Goal: Information Seeking & Learning: Find specific page/section

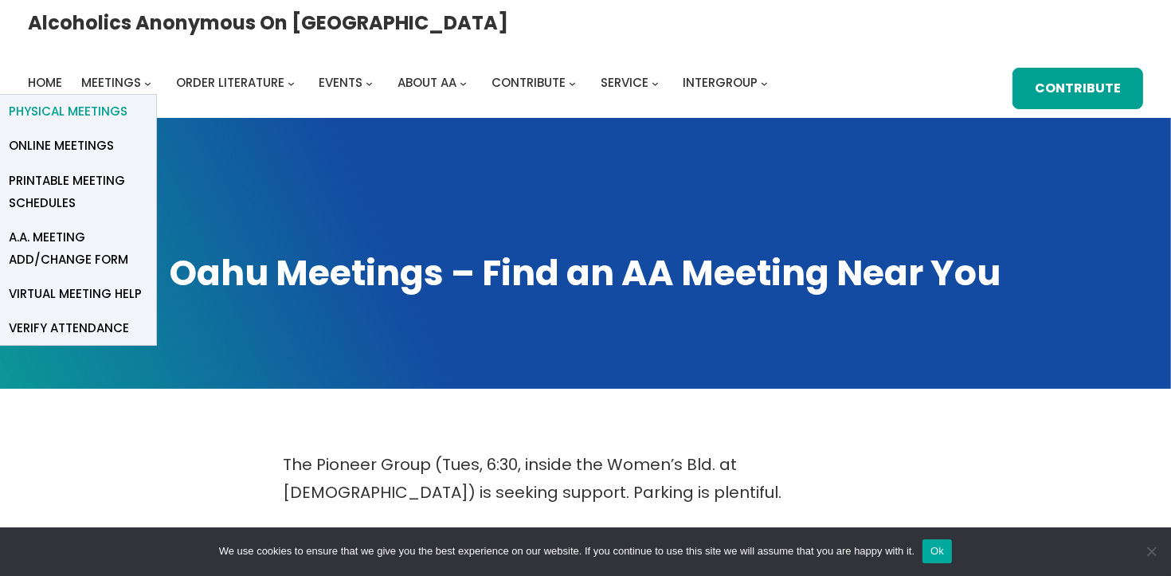
click at [127, 100] on span "Physical Meetings" at bounding box center [68, 111] width 119 height 22
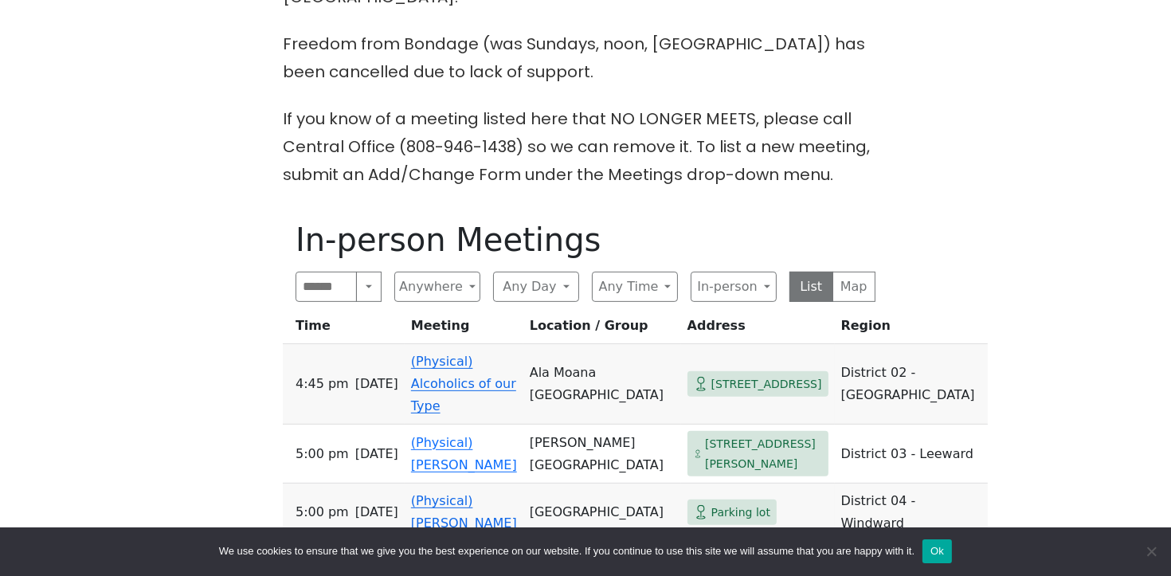
scroll to position [599, 0]
click at [468, 271] on button "Anywhere" at bounding box center [437, 286] width 86 height 30
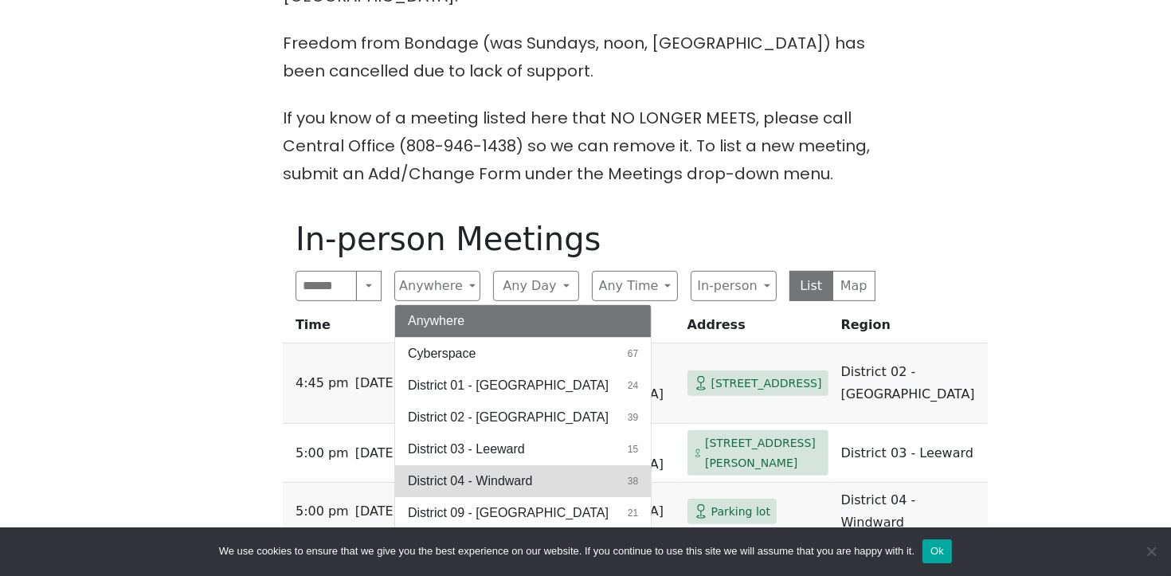
click at [509, 472] on span "District 04 - Windward" at bounding box center [470, 481] width 124 height 19
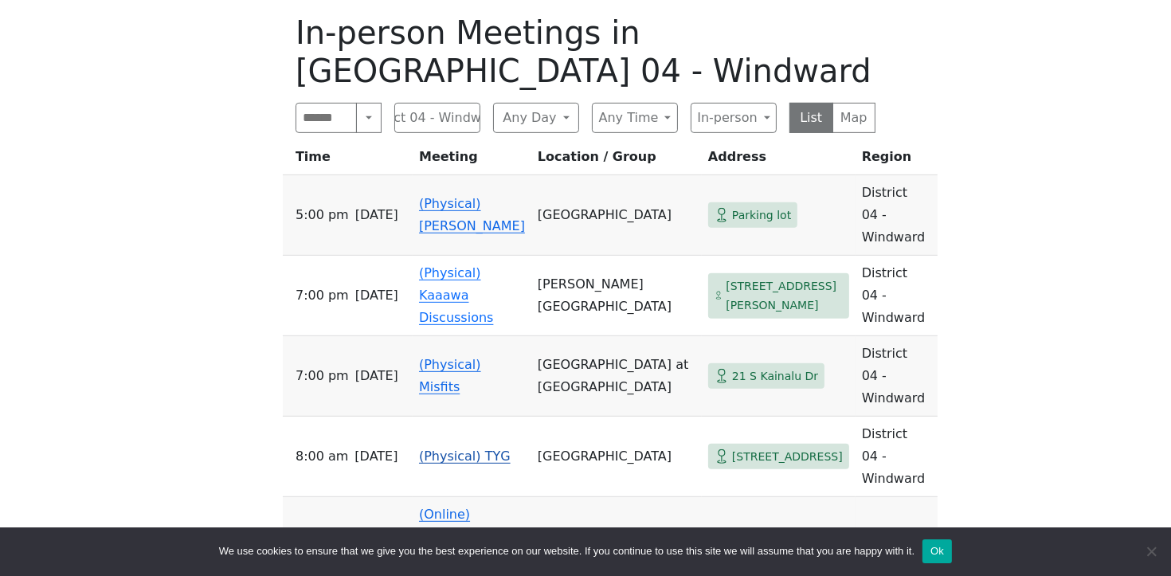
scroll to position [801, 0]
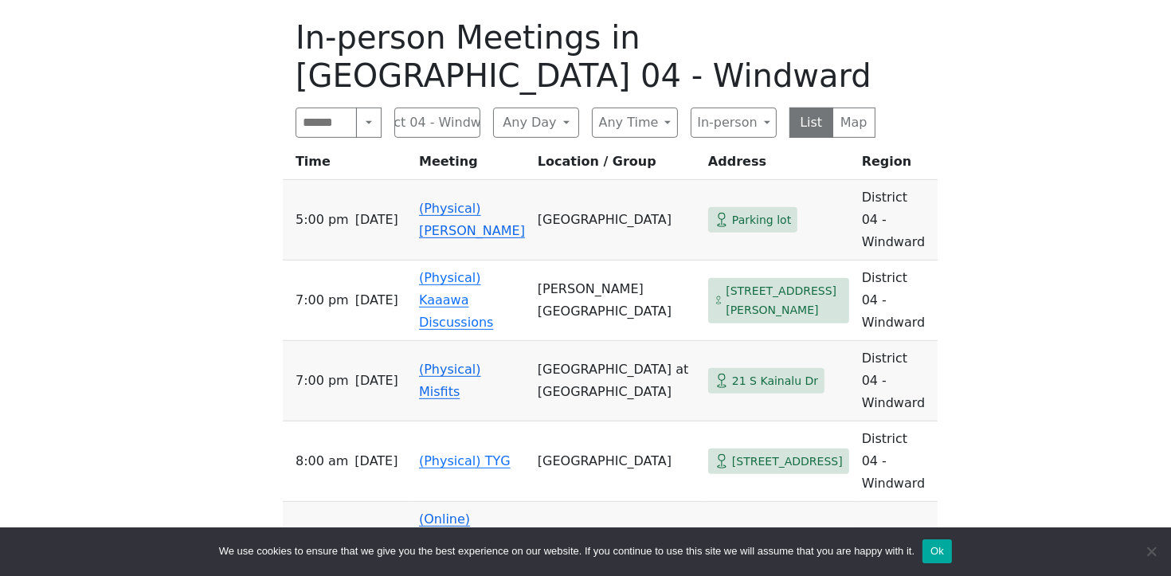
click at [523, 201] on link "(Physical) [PERSON_NAME]" at bounding box center [472, 219] width 106 height 37
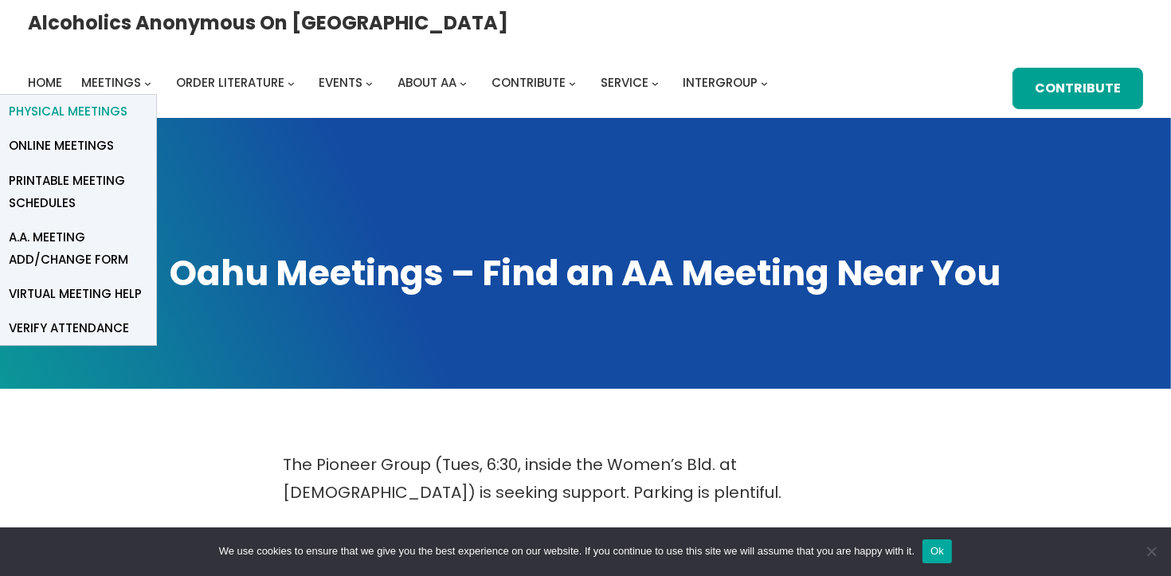
click at [127, 100] on span "Physical Meetings" at bounding box center [68, 111] width 119 height 22
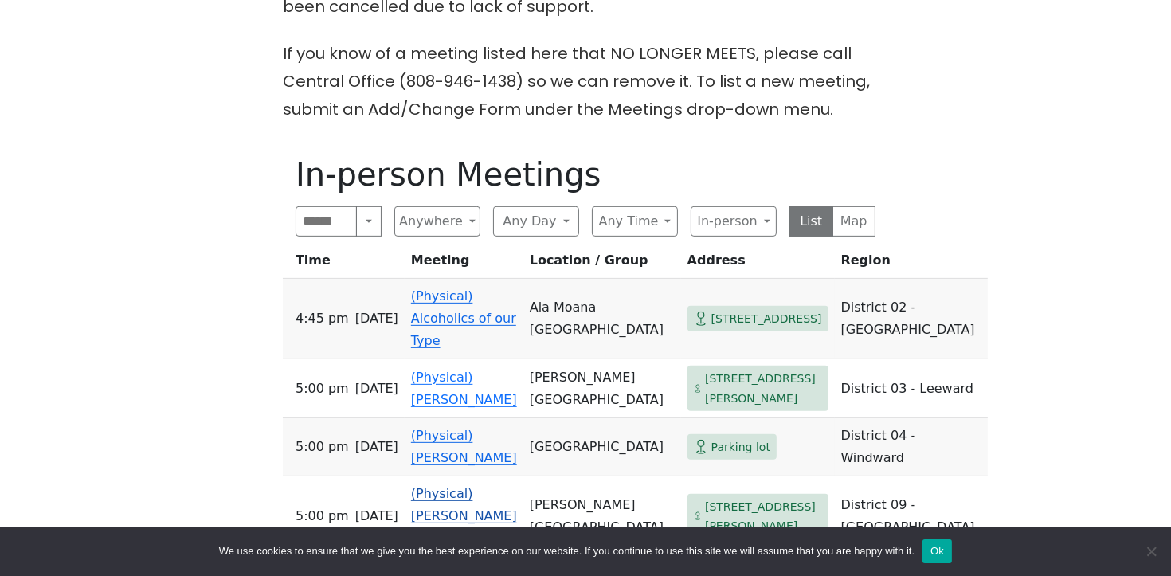
scroll to position [691, 0]
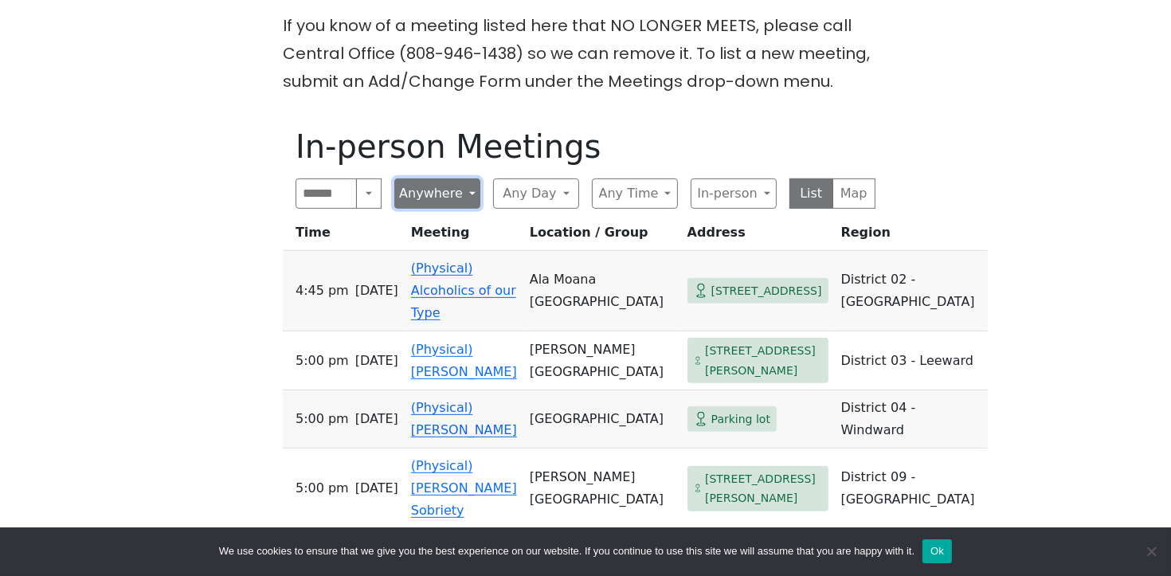
click at [470, 178] on button "Anywhere" at bounding box center [437, 193] width 86 height 30
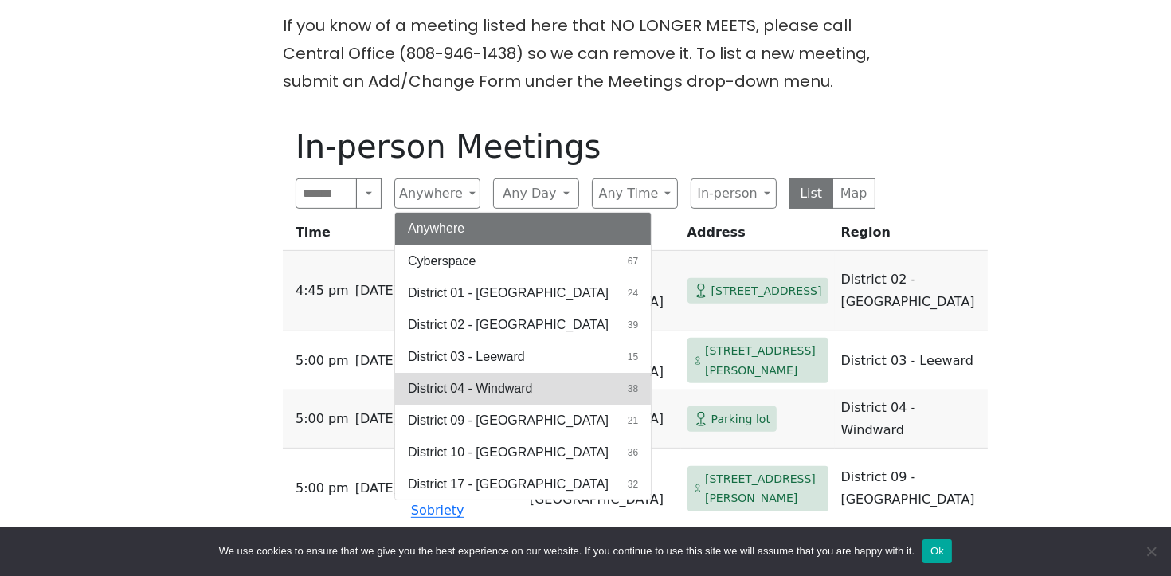
click at [511, 379] on span "District 04 - Windward" at bounding box center [470, 388] width 124 height 19
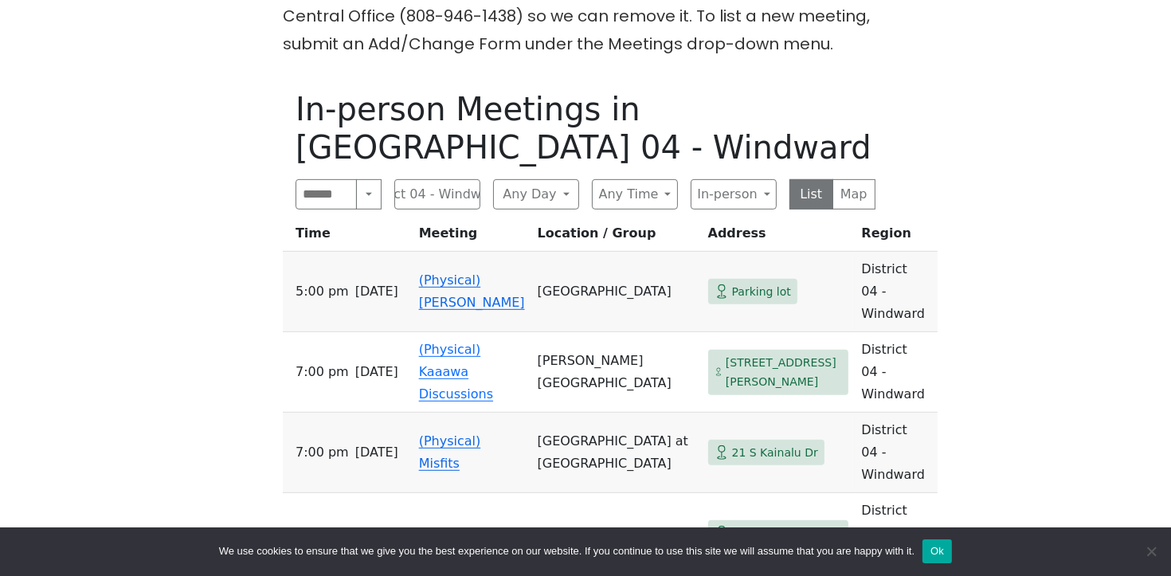
scroll to position [740, 0]
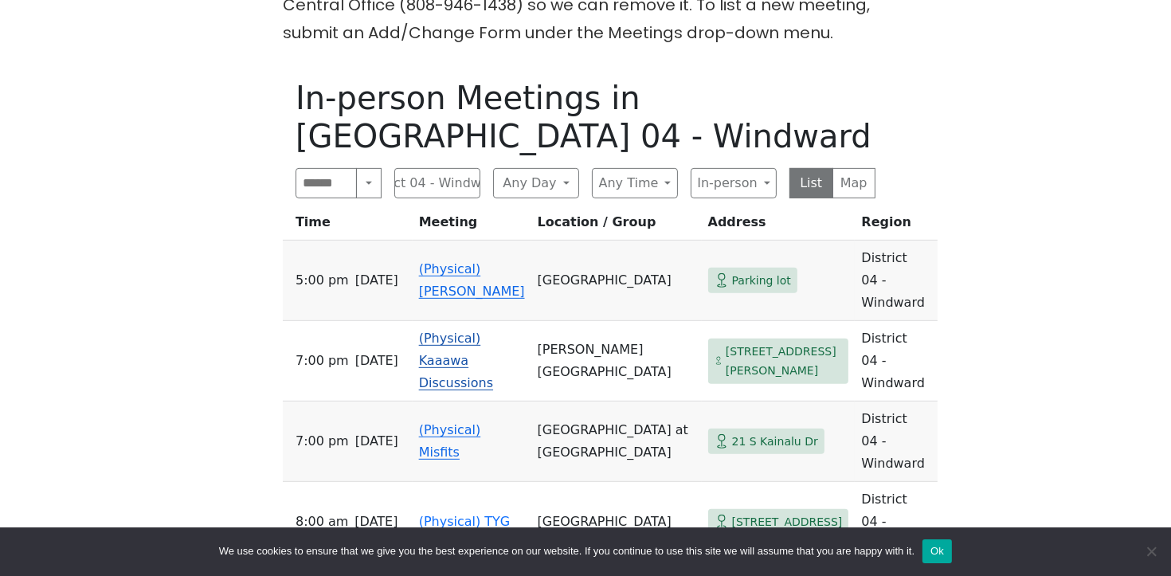
click at [493, 331] on link "(Physical) Kaaawa Discussions" at bounding box center [456, 361] width 74 height 60
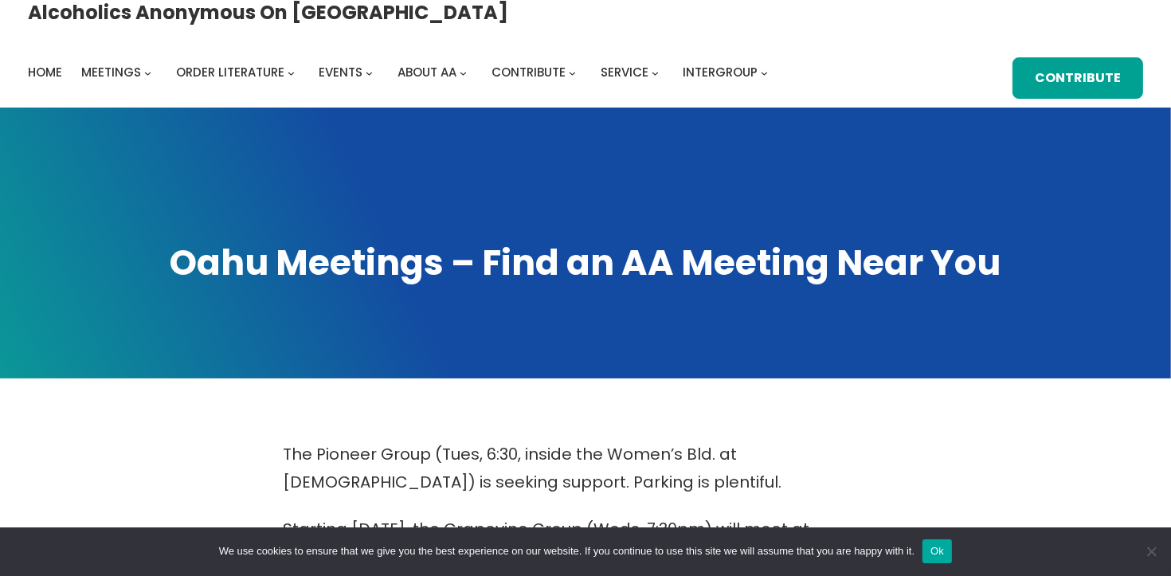
scroll to position [777, 0]
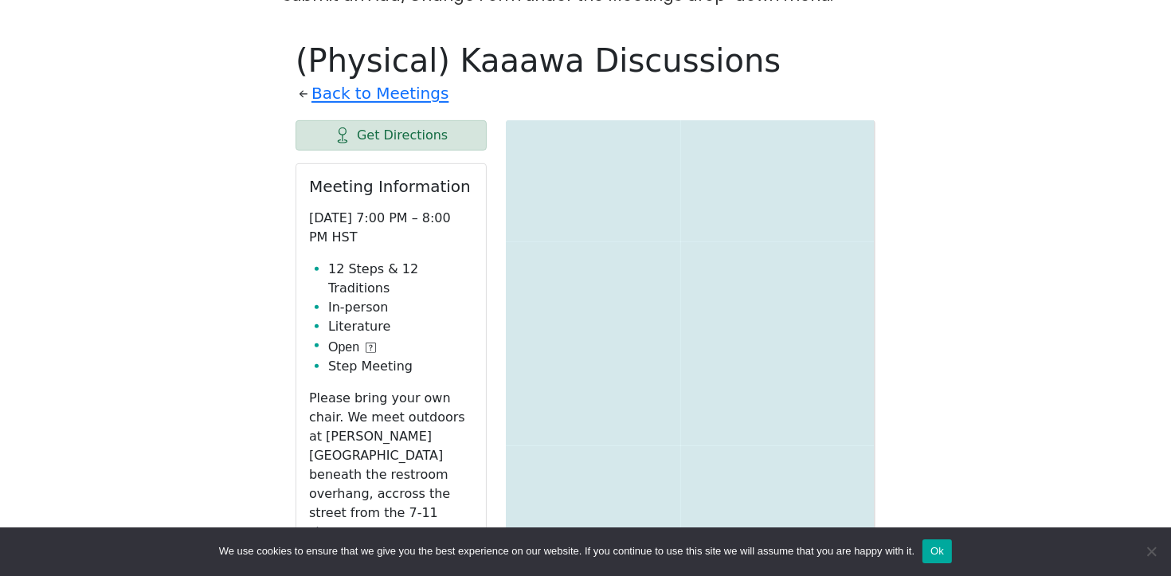
drag, startPoint x: 405, startPoint y: 72, endPoint x: 550, endPoint y: 151, distance: 165.0
click at [405, 80] on link "Back to Meetings" at bounding box center [379, 94] width 137 height 28
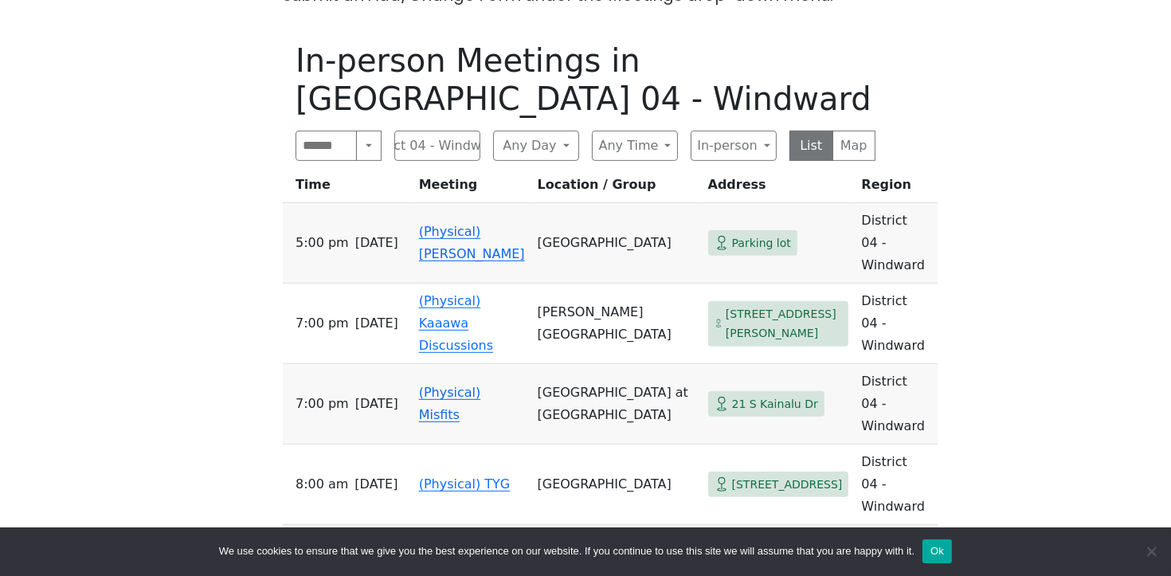
click at [606, 364] on td "Kailua Recreation Center at Kailua District Park" at bounding box center [616, 404] width 170 height 80
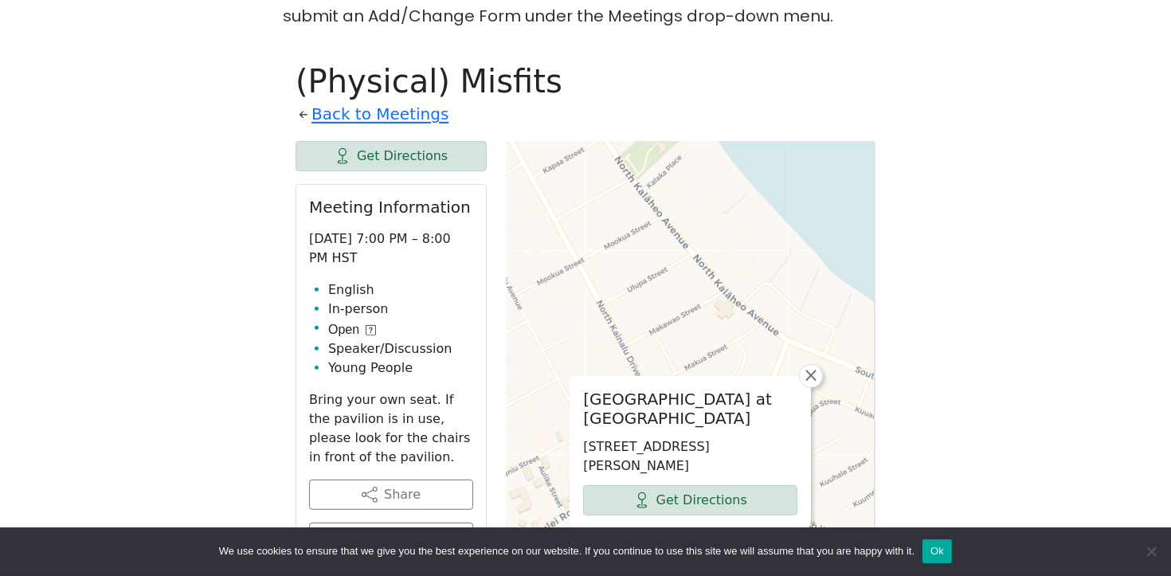
scroll to position [678, 0]
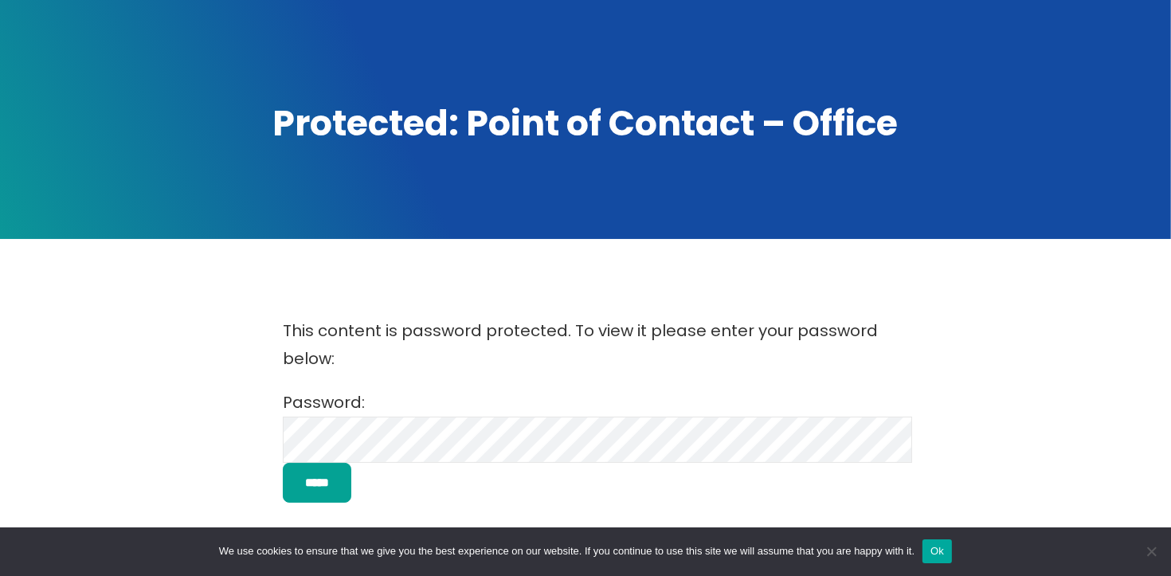
scroll to position [163, 0]
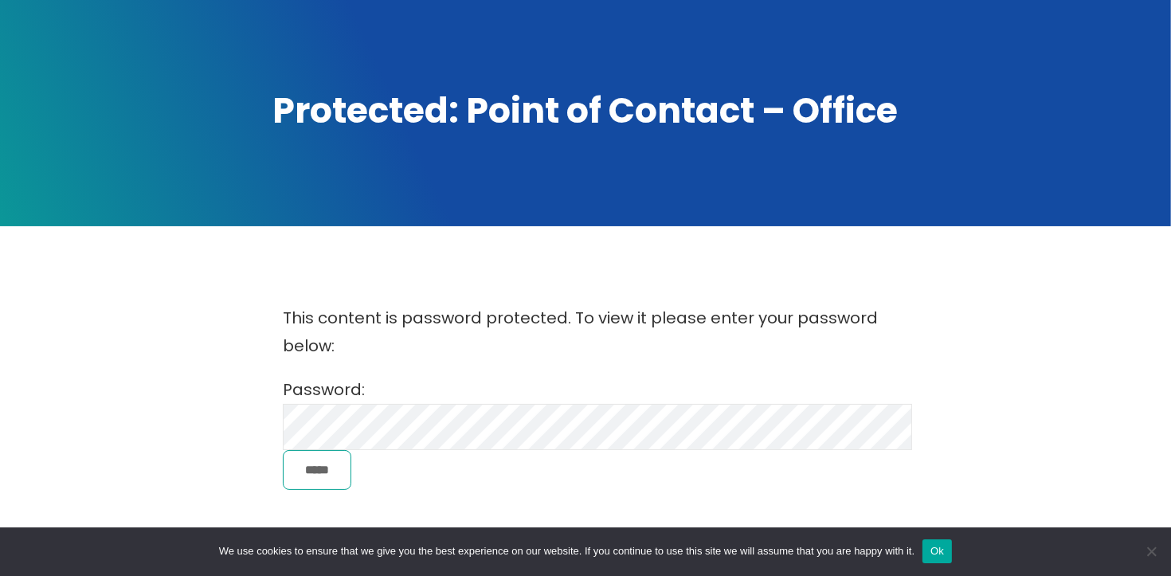
click at [343, 468] on input "*****" at bounding box center [317, 470] width 69 height 41
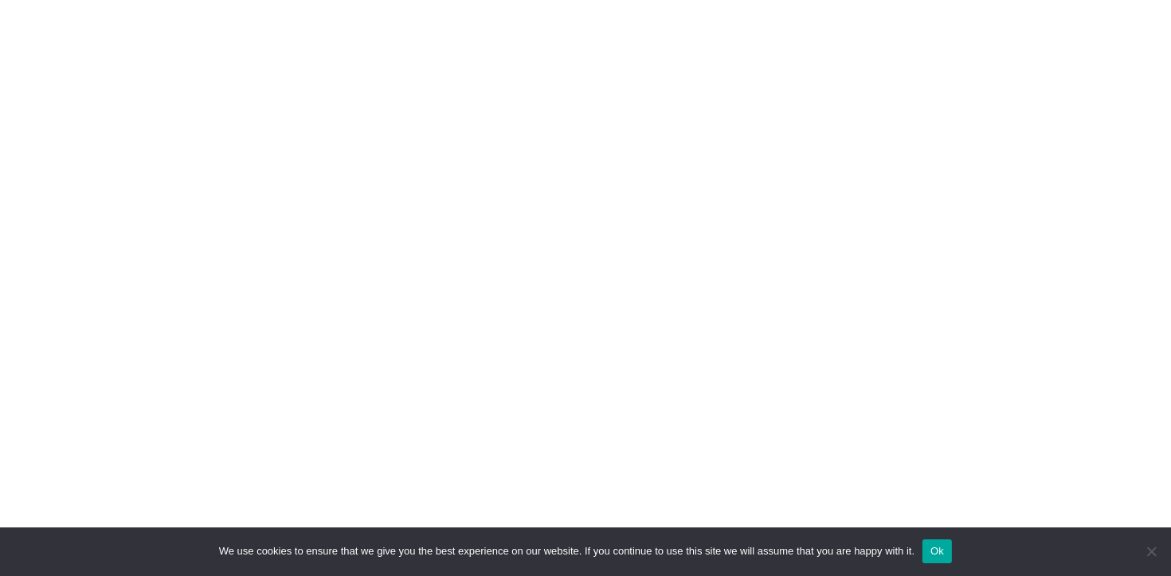
scroll to position [431, 0]
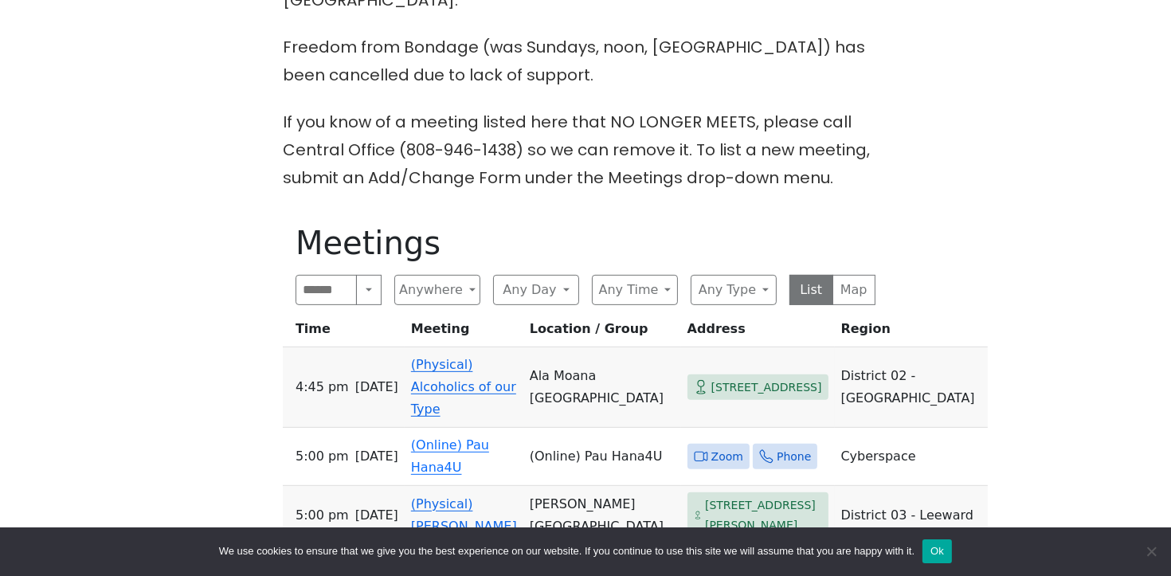
scroll to position [596, 0]
click at [459, 274] on button "Anywhere" at bounding box center [437, 289] width 86 height 30
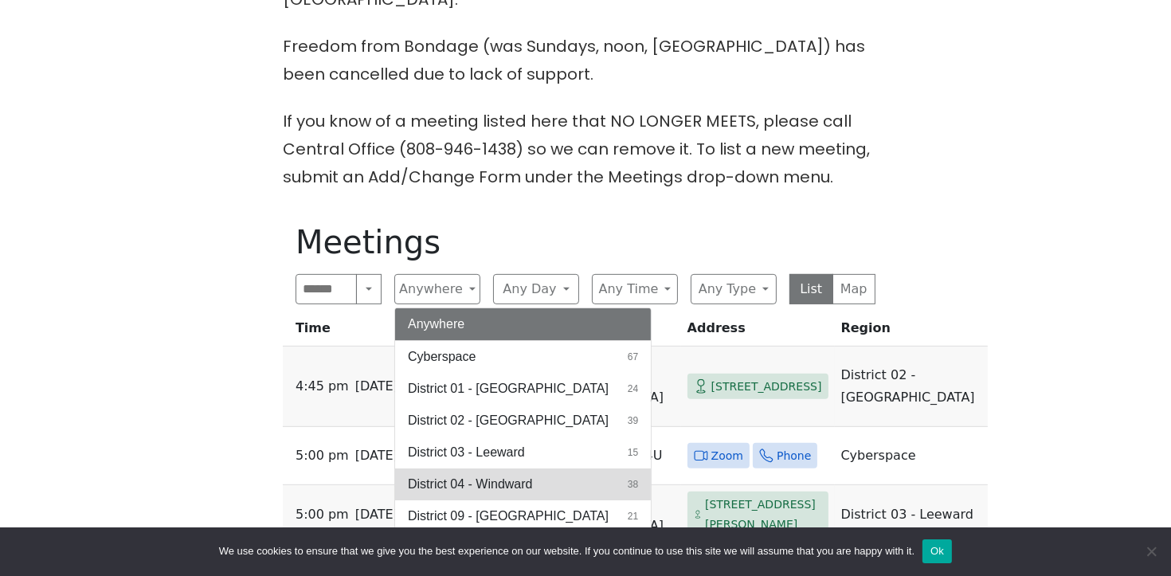
click at [515, 475] on span "District 04 - Windward" at bounding box center [470, 484] width 124 height 19
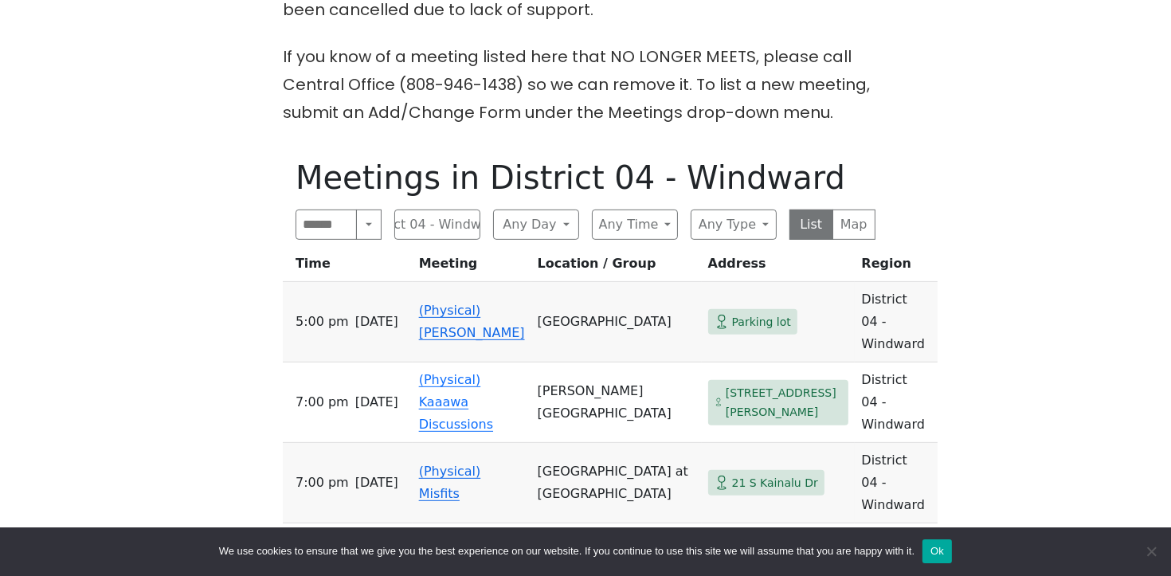
scroll to position [667, 0]
